Goal: Transaction & Acquisition: Purchase product/service

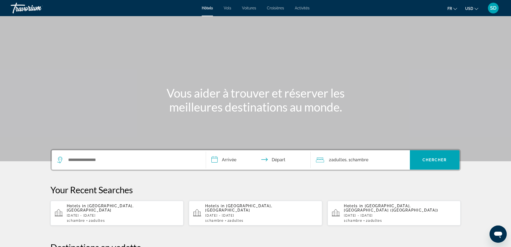
click at [471, 9] on span "USD" at bounding box center [469, 8] width 8 height 4
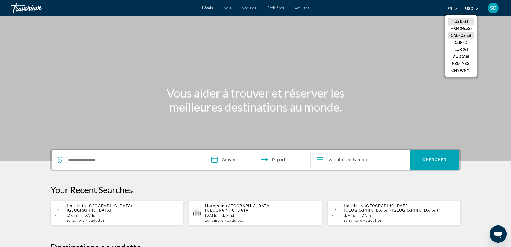
click at [464, 34] on button "CAD (Can$)" at bounding box center [461, 35] width 27 height 7
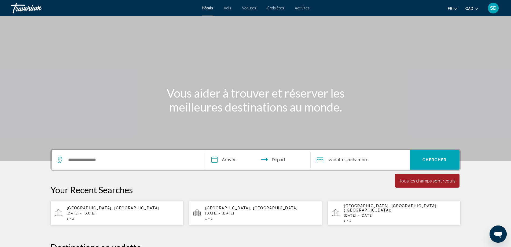
click at [270, 7] on span "Croisières" at bounding box center [275, 8] width 17 height 4
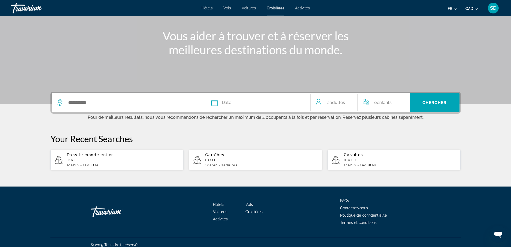
scroll to position [63, 0]
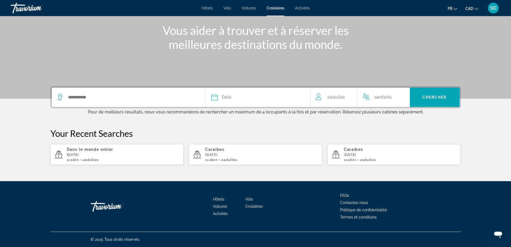
click at [244, 96] on div "Date" at bounding box center [259, 97] width 94 height 8
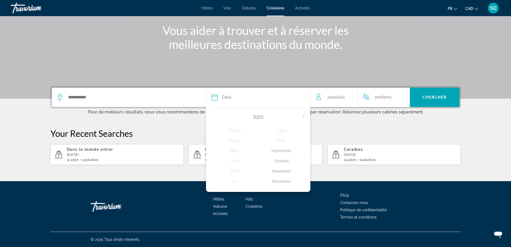
click at [279, 159] on div "Octobre" at bounding box center [281, 161] width 47 height 10
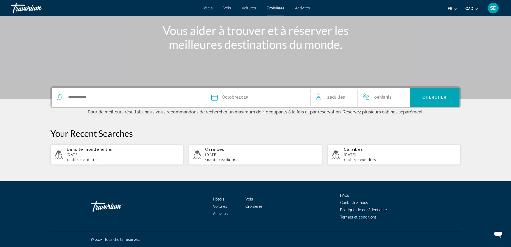
click at [123, 103] on div "Search widget" at bounding box center [128, 97] width 143 height 19
click at [86, 99] on input "Search widget" at bounding box center [133, 97] width 130 height 8
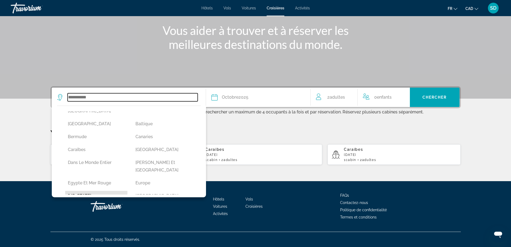
scroll to position [39, 0]
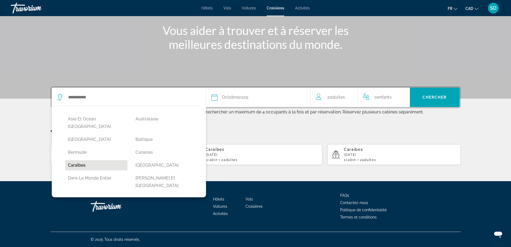
click at [87, 160] on button "Caraïbes" at bounding box center [96, 165] width 63 height 10
type input "********"
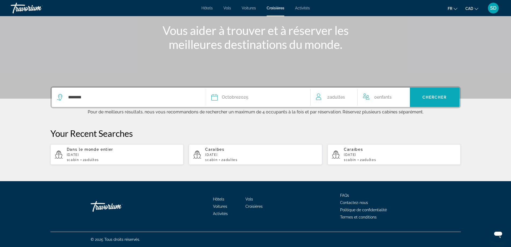
click at [433, 94] on span "Search widget" at bounding box center [435, 97] width 50 height 13
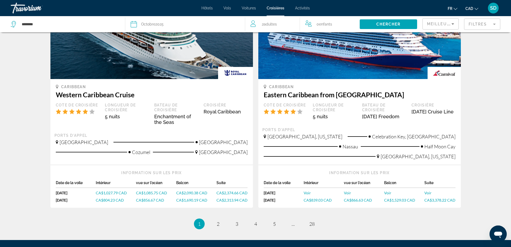
scroll to position [410, 0]
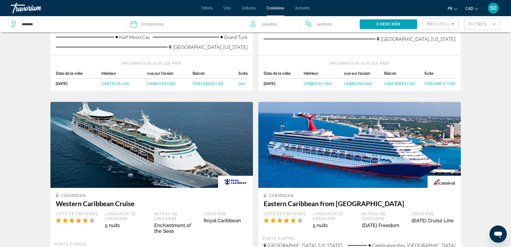
click at [487, 28] on mat-form-field "Filtres" at bounding box center [482, 24] width 36 height 11
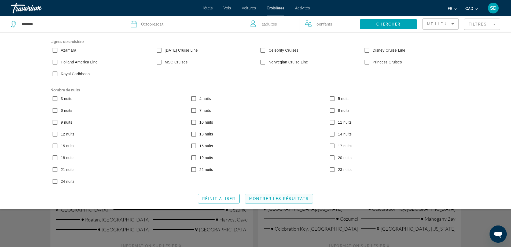
click at [259, 201] on span "Search widget" at bounding box center [279, 198] width 68 height 13
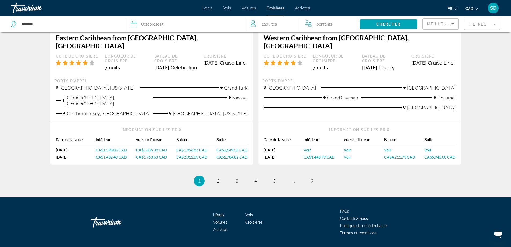
scroll to position [589, 0]
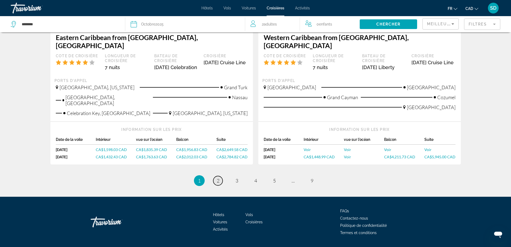
click at [218, 176] on link "page 2" at bounding box center [217, 180] width 9 height 9
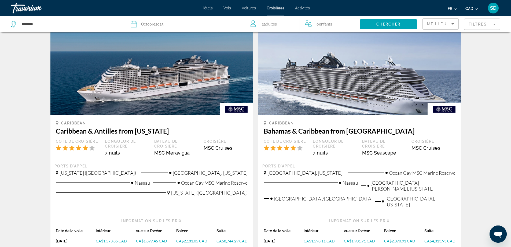
scroll to position [510, 0]
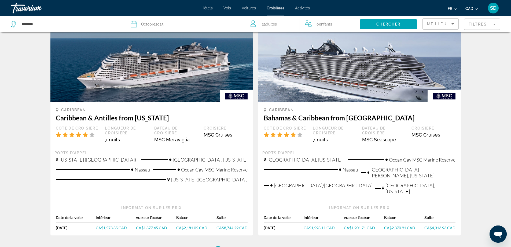
click at [482, 26] on mat-form-field "Filtres" at bounding box center [482, 24] width 36 height 11
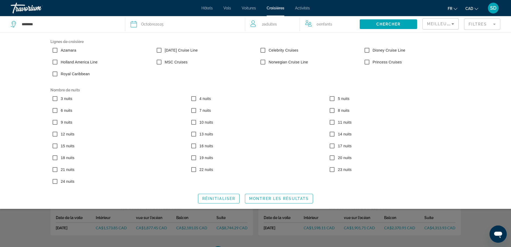
click at [490, 24] on mat-form-field "Filtres" at bounding box center [482, 24] width 36 height 11
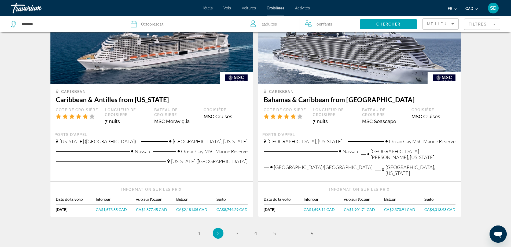
scroll to position [537, 0]
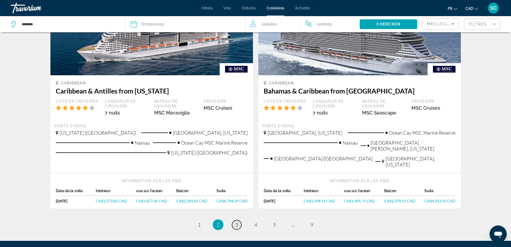
click at [239, 220] on link "page 3" at bounding box center [236, 224] width 9 height 9
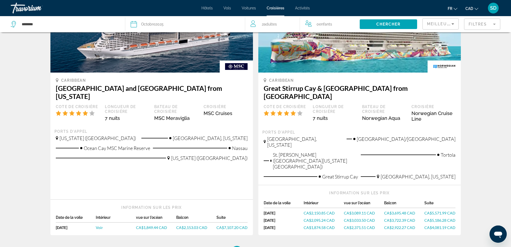
scroll to position [564, 0]
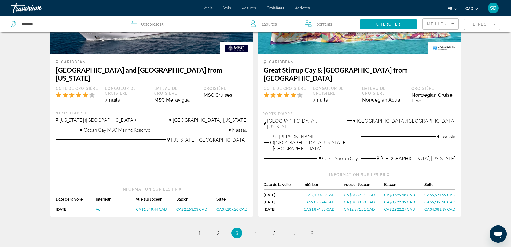
click at [318, 207] on span "CA$1,874.58 CAD" at bounding box center [319, 209] width 31 height 5
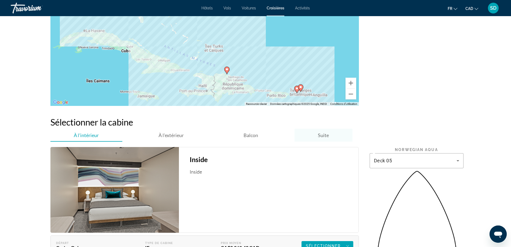
scroll to position [591, 0]
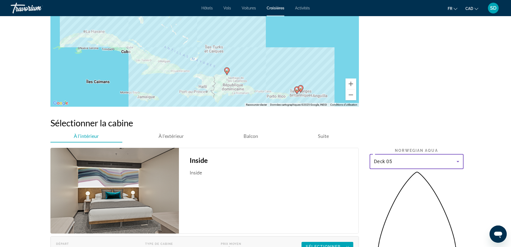
click at [413, 159] on div "Deck 05" at bounding box center [415, 161] width 83 height 6
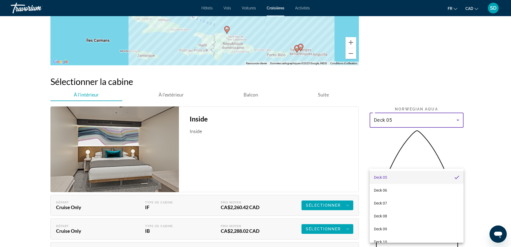
scroll to position [725, 0]
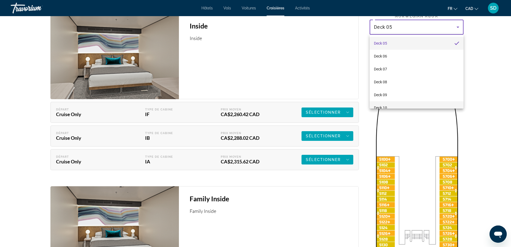
click at [392, 108] on div at bounding box center [255, 123] width 511 height 247
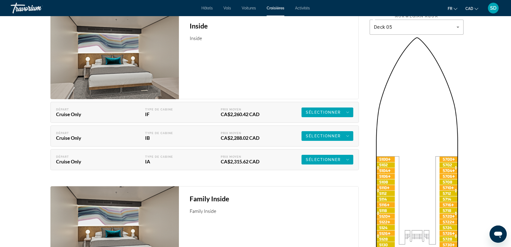
click at [391, 30] on div "Deck 05" at bounding box center [416, 27] width 85 height 15
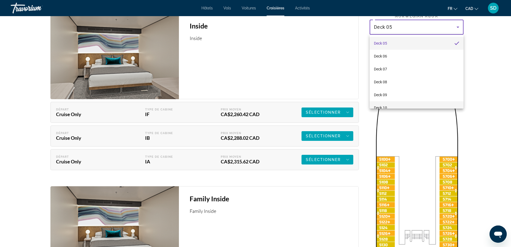
click at [386, 107] on span "Deck 10" at bounding box center [380, 107] width 13 height 6
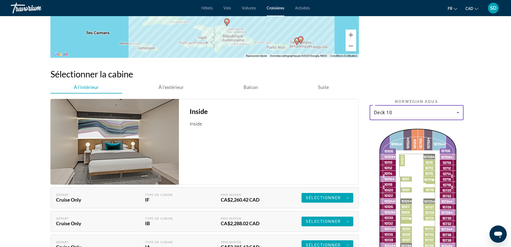
scroll to position [639, 0]
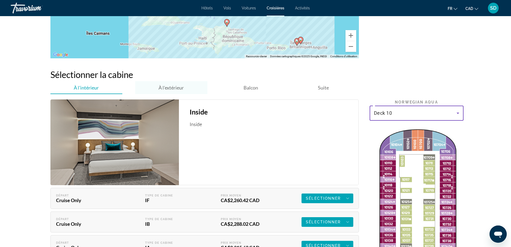
click at [179, 91] on span "À l'extérieur" at bounding box center [171, 87] width 25 height 13
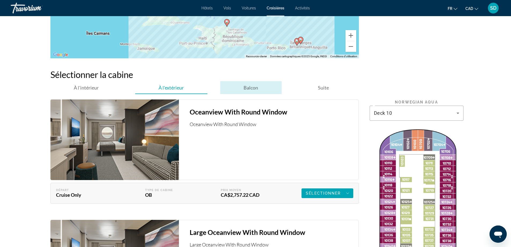
click at [255, 86] on span "Balcon" at bounding box center [251, 88] width 14 height 6
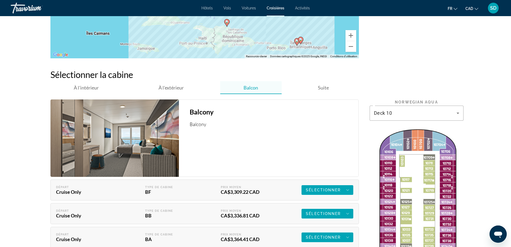
scroll to position [666, 0]
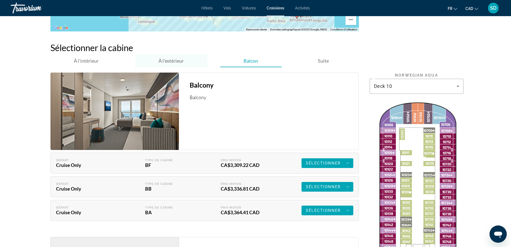
click at [167, 61] on span "À l'extérieur" at bounding box center [171, 61] width 25 height 6
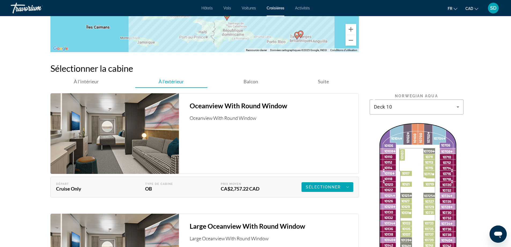
scroll to position [639, 0]
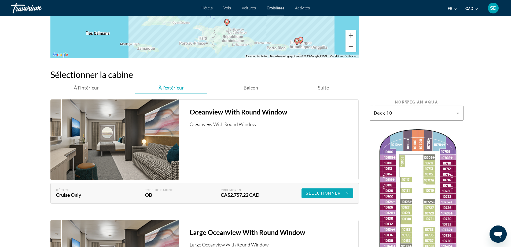
click at [322, 191] on span "Sélectionner" at bounding box center [323, 193] width 35 height 4
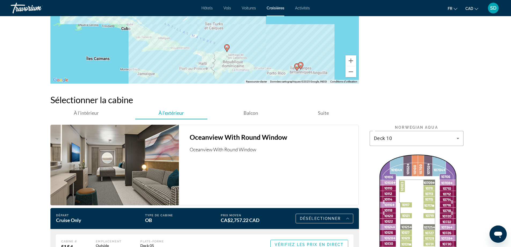
scroll to position [612, 0]
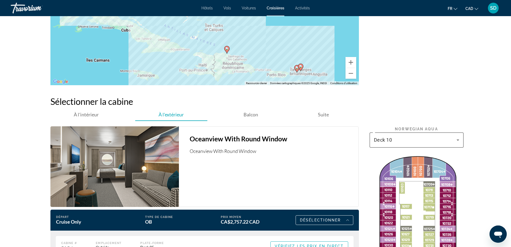
click at [405, 144] on div "Deck 10" at bounding box center [416, 139] width 85 height 15
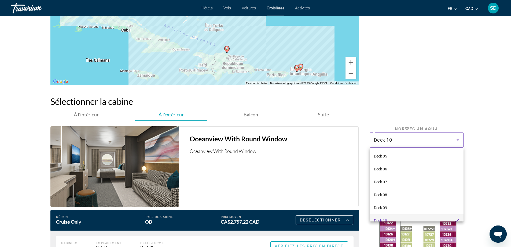
scroll to position [6, 0]
click at [399, 152] on mat-option "Deck 05" at bounding box center [417, 150] width 94 height 13
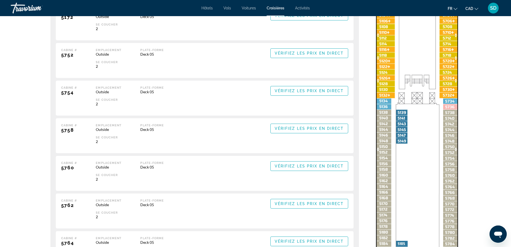
scroll to position [880, 0]
click at [381, 158] on img "Main content" at bounding box center [417, 201] width 94 height 644
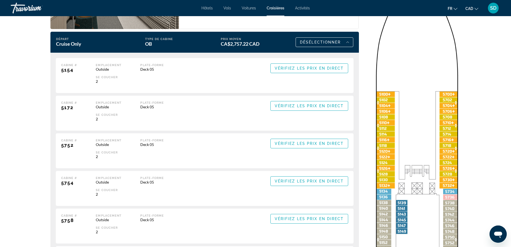
scroll to position [773, 0]
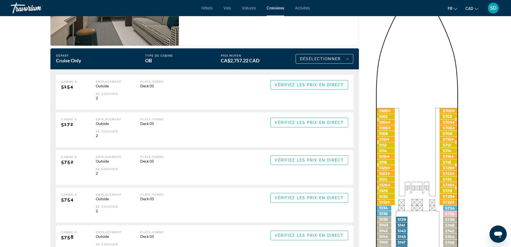
click at [293, 86] on span "Vérifiez les prix en direct" at bounding box center [309, 85] width 69 height 4
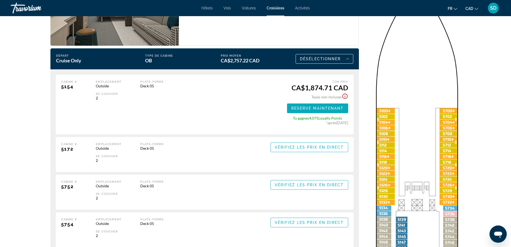
click at [320, 108] on span "Reserve maintenant" at bounding box center [317, 108] width 53 height 4
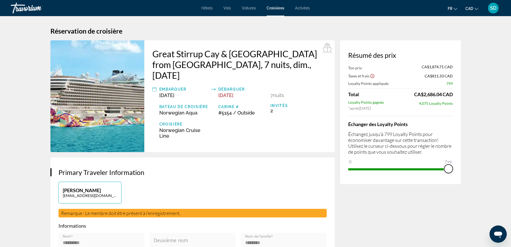
drag, startPoint x: 354, startPoint y: 162, endPoint x: 455, endPoint y: 167, distance: 100.5
click at [455, 167] on div "Résumé des prix Ton prix CA$1,874.71 CAD Taxes et frais CA$811.33 CAD Loyalty P…" at bounding box center [400, 112] width 121 height 144
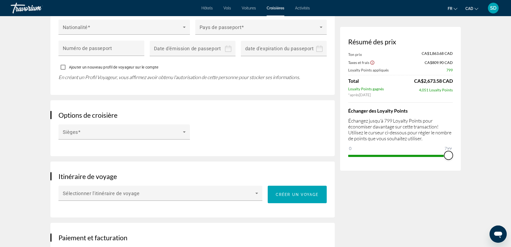
scroll to position [510, 0]
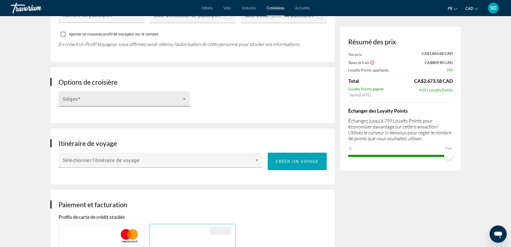
click at [168, 92] on div "Sièges" at bounding box center [124, 98] width 123 height 15
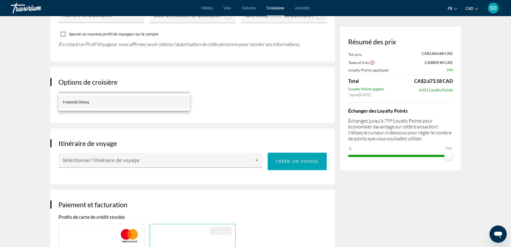
click at [167, 102] on mat-option "Freestyle Dining" at bounding box center [125, 102] width 132 height 13
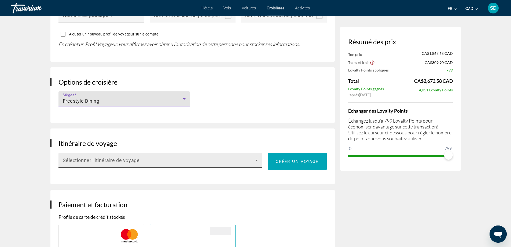
click at [233, 152] on div "Sélectionner l'itinéraire de voyage" at bounding box center [161, 159] width 196 height 15
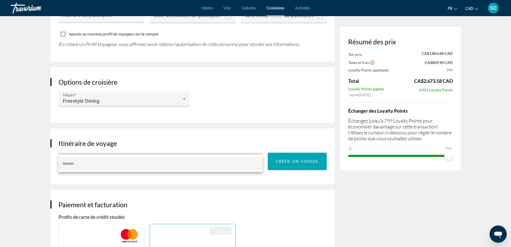
click at [219, 163] on mat-option "Aucun" at bounding box center [161, 163] width 204 height 13
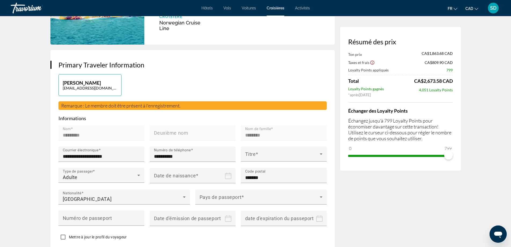
scroll to position [0, 0]
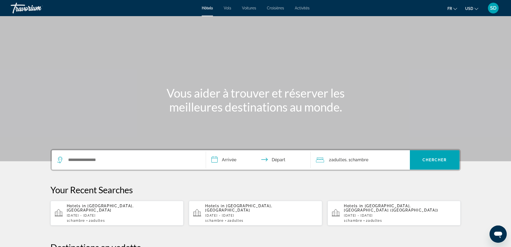
click at [276, 7] on span "Croisières" at bounding box center [275, 8] width 17 height 4
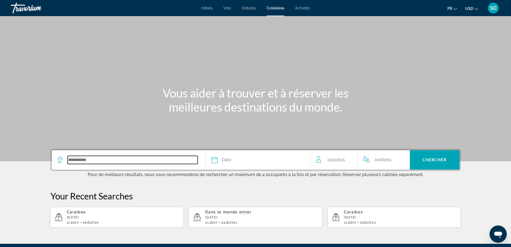
click at [142, 163] on input "Search widget" at bounding box center [133, 160] width 130 height 8
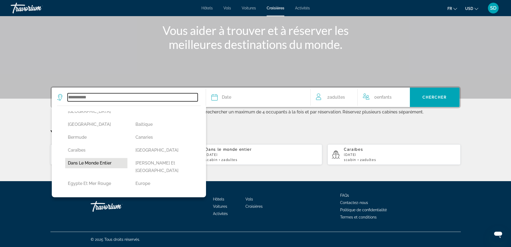
scroll to position [27, 0]
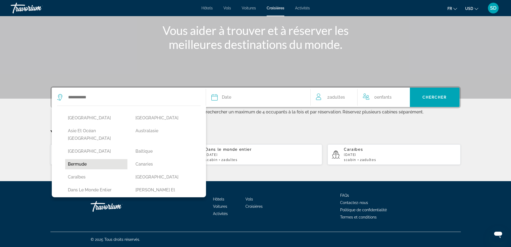
click at [82, 159] on button "Bermude" at bounding box center [96, 164] width 63 height 10
type input "*******"
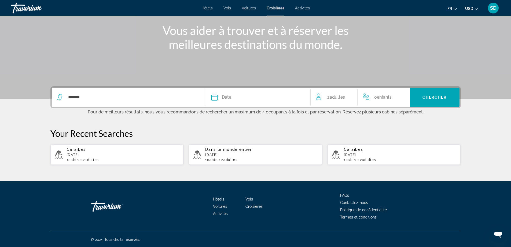
click at [246, 97] on div "Date" at bounding box center [259, 97] width 94 height 8
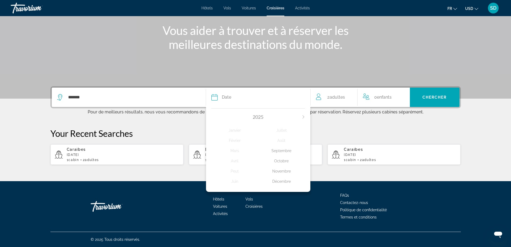
click at [286, 161] on div "Octobre" at bounding box center [281, 161] width 47 height 10
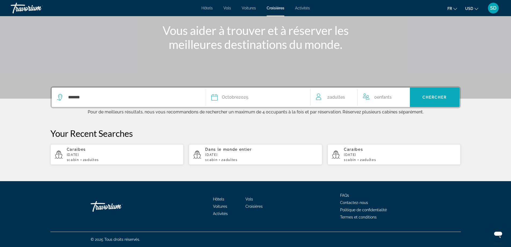
click at [428, 94] on span "Search widget" at bounding box center [435, 97] width 50 height 13
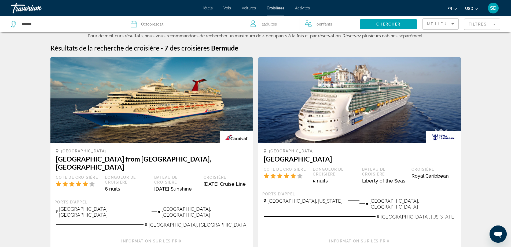
click at [482, 26] on mat-form-field "Filtres" at bounding box center [482, 24] width 36 height 11
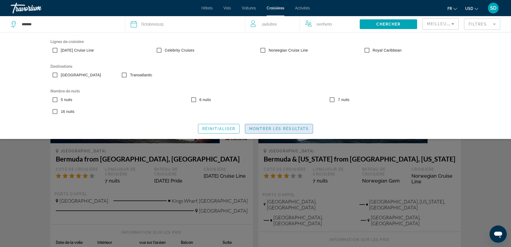
click at [264, 127] on span "Montrer les résultats" at bounding box center [279, 128] width 60 height 4
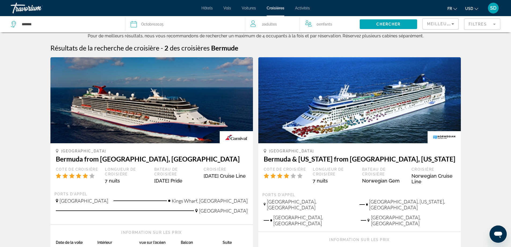
click at [471, 10] on span "USD" at bounding box center [469, 8] width 8 height 4
click at [465, 35] on button "CAD (Can$)" at bounding box center [461, 35] width 27 height 7
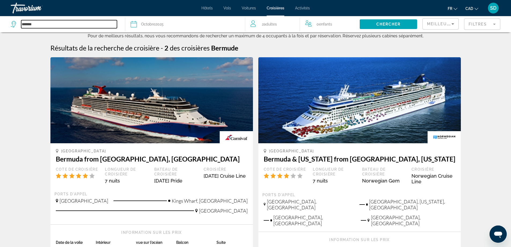
click at [92, 22] on input "*******" at bounding box center [69, 24] width 96 height 8
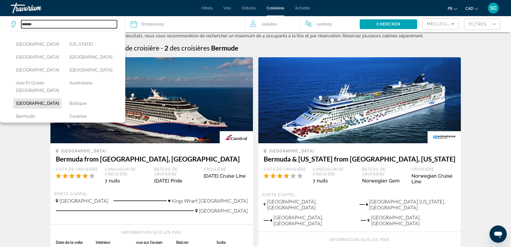
scroll to position [27, 0]
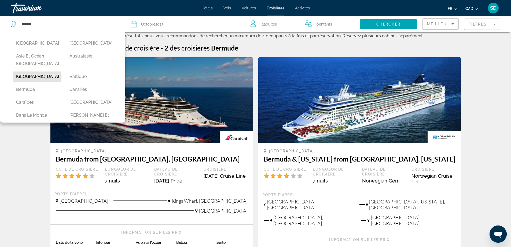
click at [32, 103] on button "Caraïbes" at bounding box center [37, 102] width 48 height 10
type input "********"
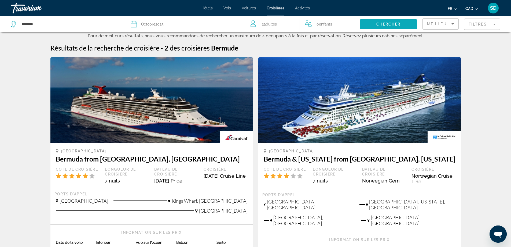
click at [403, 25] on span "Search widget" at bounding box center [388, 24] width 57 height 13
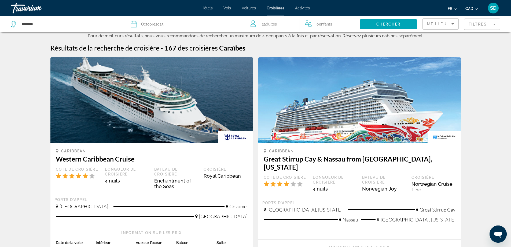
click at [480, 26] on mat-form-field "Filtres" at bounding box center [482, 24] width 36 height 11
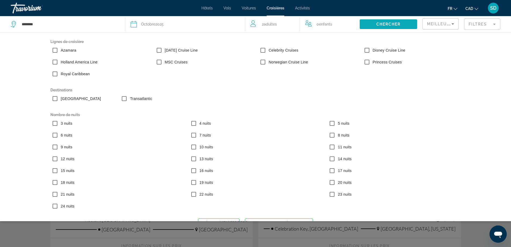
click at [404, 23] on span "Search widget" at bounding box center [388, 24] width 57 height 13
click at [398, 25] on span "Chercher" at bounding box center [389, 24] width 24 height 4
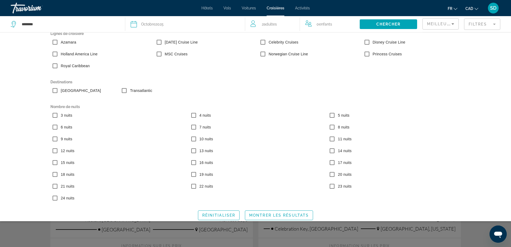
scroll to position [12, 0]
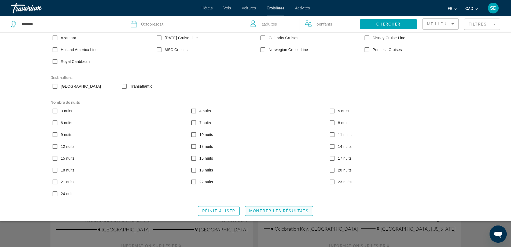
click at [297, 211] on span "Montrer les résultats" at bounding box center [279, 211] width 60 height 4
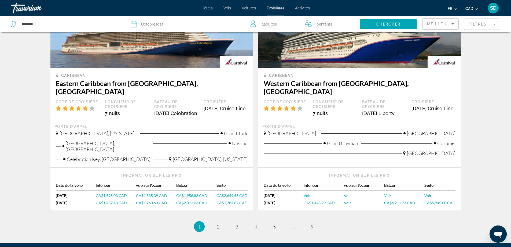
scroll to position [589, 0]
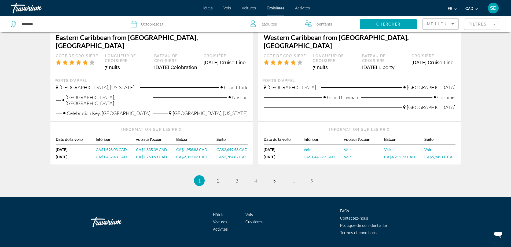
click at [482, 23] on mat-form-field "Filtres" at bounding box center [482, 24] width 36 height 11
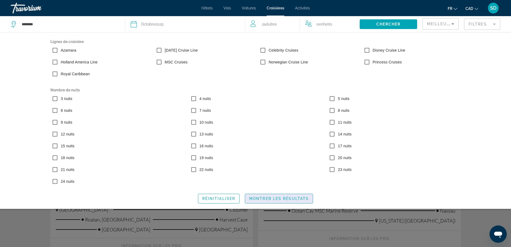
click at [281, 195] on span "Search widget" at bounding box center [279, 198] width 68 height 13
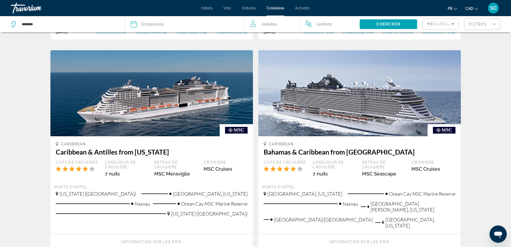
scroll to position [510, 0]
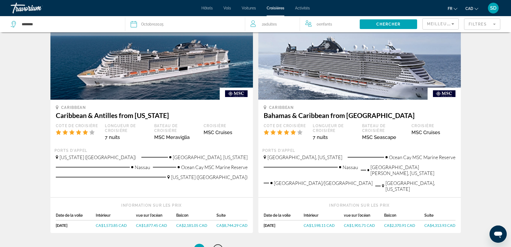
click at [220, 244] on link "page 2" at bounding box center [217, 248] width 9 height 9
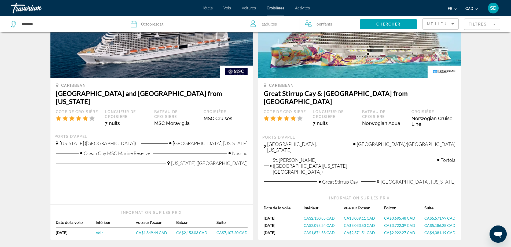
scroll to position [588, 0]
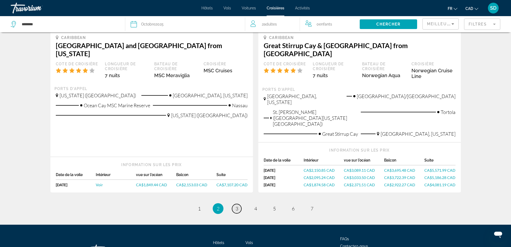
click at [238, 204] on link "page 3" at bounding box center [236, 208] width 9 height 9
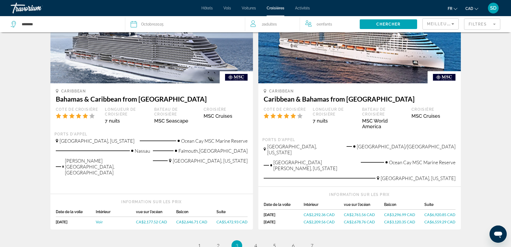
scroll to position [564, 0]
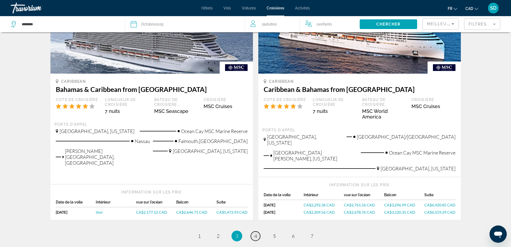
click at [257, 233] on span "4" at bounding box center [255, 236] width 3 height 6
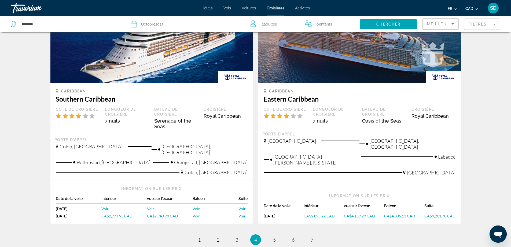
scroll to position [586, 0]
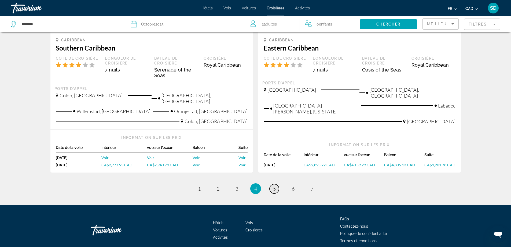
click at [276, 185] on span "5" at bounding box center [274, 188] width 3 height 6
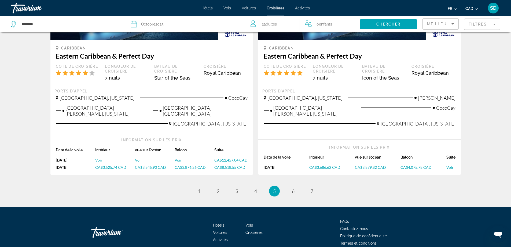
scroll to position [564, 0]
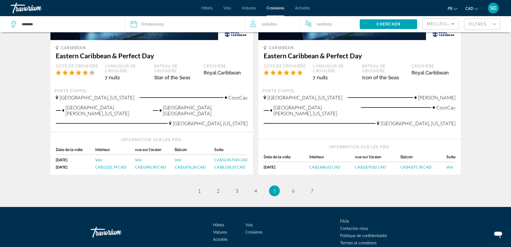
click at [182, 21] on div "Date Octobre 2025" at bounding box center [185, 24] width 109 height 8
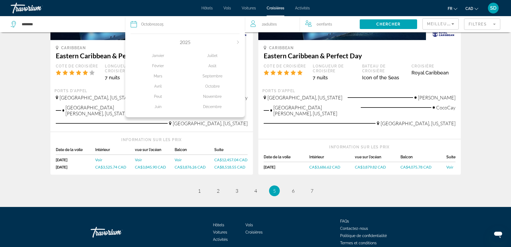
click at [209, 96] on div "Novembre" at bounding box center [212, 97] width 54 height 10
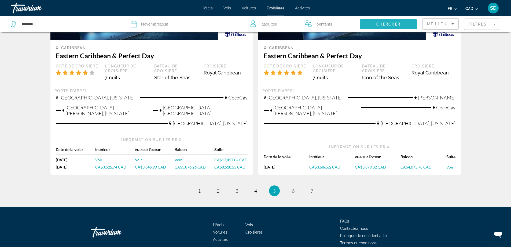
click at [380, 23] on span "Chercher" at bounding box center [389, 24] width 24 height 4
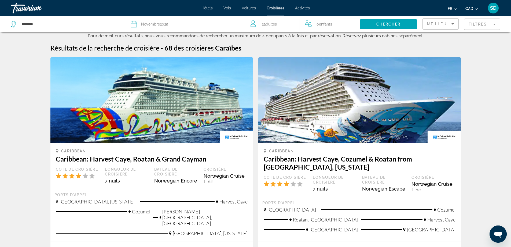
click at [478, 26] on mat-form-field "Filtres" at bounding box center [482, 24] width 36 height 11
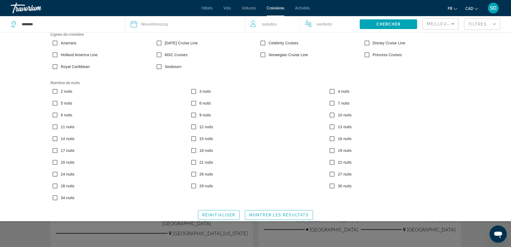
scroll to position [11, 0]
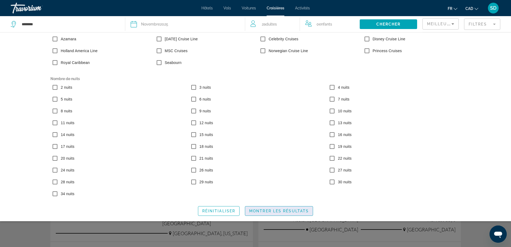
click at [292, 206] on span "Search widget" at bounding box center [279, 210] width 68 height 13
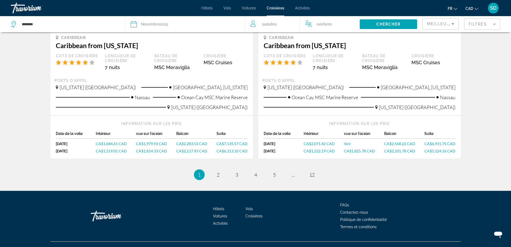
scroll to position [581, 0]
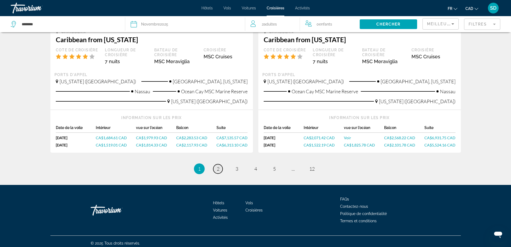
click at [217, 166] on span "2" at bounding box center [218, 169] width 3 height 6
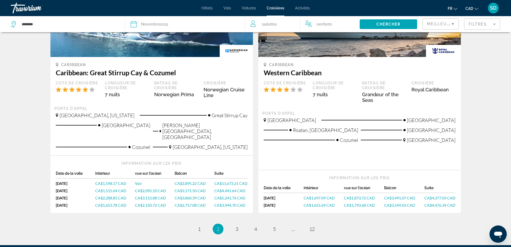
scroll to position [594, 0]
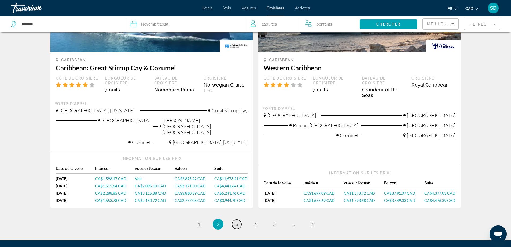
click at [235, 219] on link "page 3" at bounding box center [236, 223] width 9 height 9
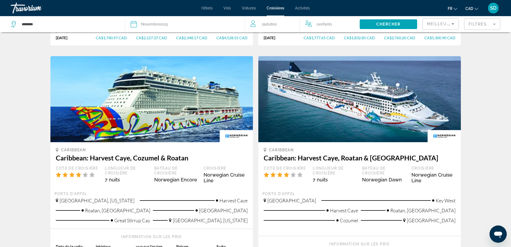
scroll to position [564, 0]
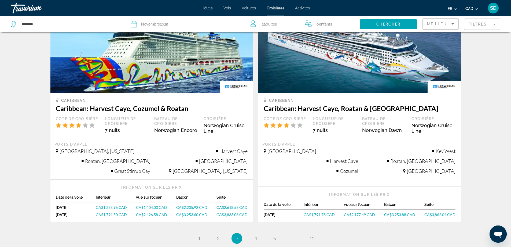
click at [318, 212] on span "CA$1,791.78 CAD" at bounding box center [319, 214] width 31 height 5
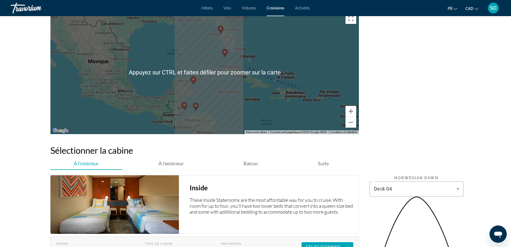
scroll to position [832, 0]
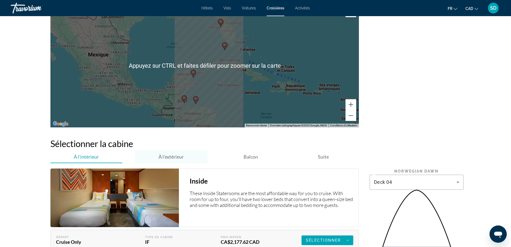
click at [177, 154] on span "À l'extérieur" at bounding box center [171, 157] width 25 height 6
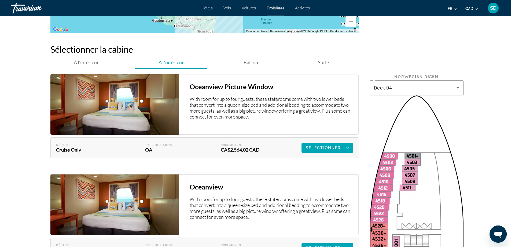
scroll to position [939, 0]
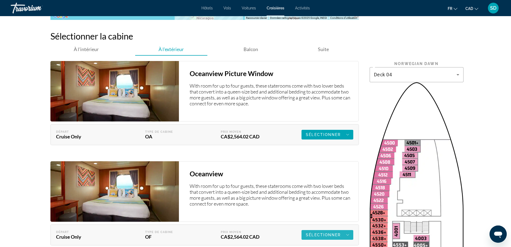
click at [324, 232] on span "Sélectionner" at bounding box center [323, 234] width 35 height 4
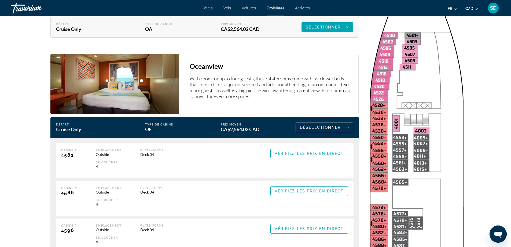
scroll to position [1074, 0]
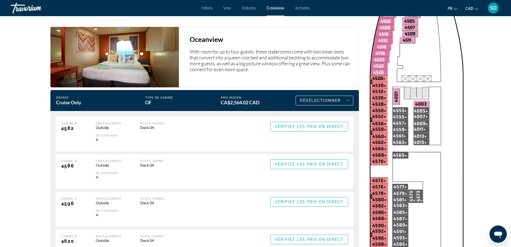
click at [371, 183] on img "Main content" at bounding box center [417, 249] width 94 height 602
click at [307, 124] on span "Vérifiez les prix en direct" at bounding box center [309, 126] width 69 height 4
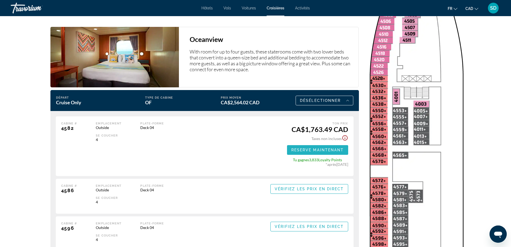
click at [308, 148] on span "Reserve maintenant" at bounding box center [317, 150] width 53 height 4
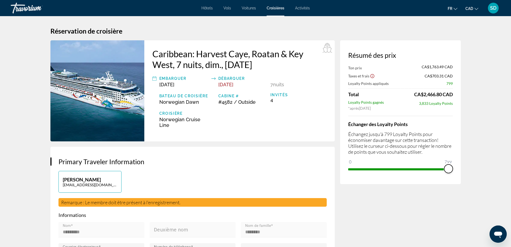
drag, startPoint x: 352, startPoint y: 161, endPoint x: 456, endPoint y: 167, distance: 103.8
click at [456, 167] on div "Résumé des prix Ton prix CA$1,763.49 CAD Taxes et frais CA$703.31 CAD Loyalty P…" at bounding box center [400, 112] width 121 height 144
click at [373, 77] on icon "Show Taxes and Fees disclaimer" at bounding box center [372, 76] width 5 height 5
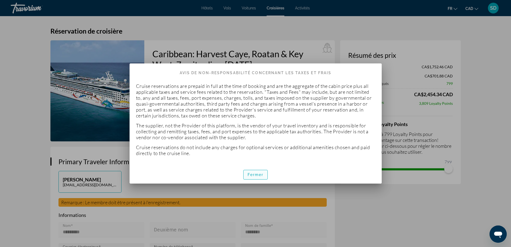
click at [255, 176] on span "Fermer" at bounding box center [256, 174] width 16 height 4
